Goal: Task Accomplishment & Management: Use online tool/utility

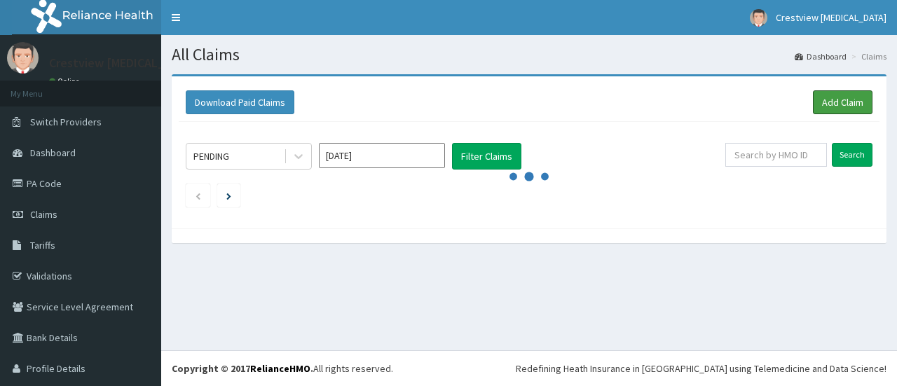
click at [817, 104] on link "Add Claim" at bounding box center [843, 102] width 60 height 24
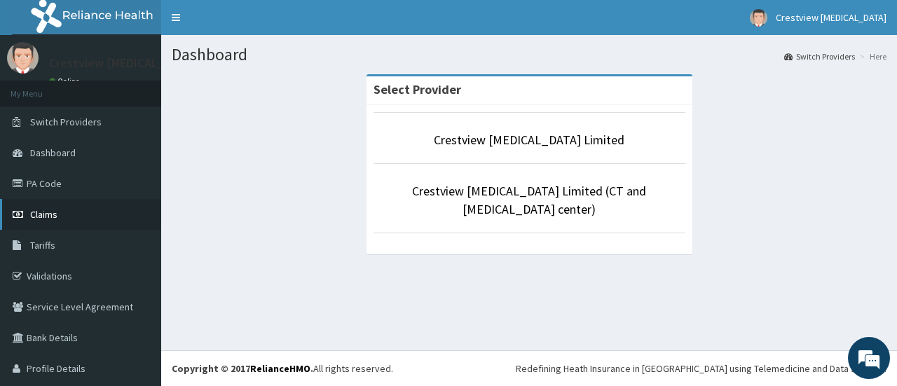
click at [61, 218] on link "Claims" at bounding box center [80, 214] width 161 height 31
